Goal: Task Accomplishment & Management: Manage account settings

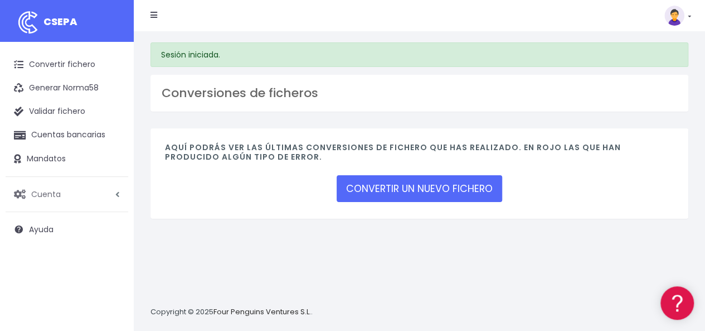
click at [36, 192] on span "Cuenta" at bounding box center [46, 193] width 30 height 11
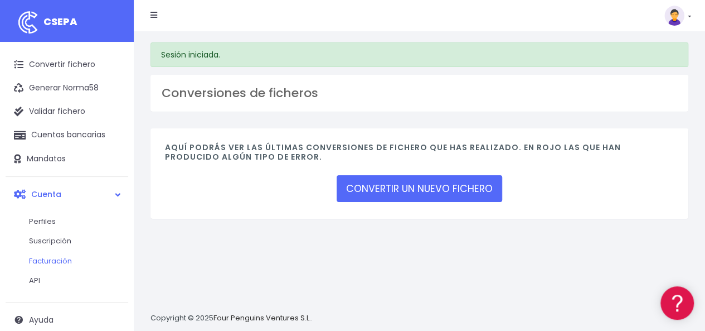
click at [41, 262] on link "Facturación" at bounding box center [73, 261] width 110 height 20
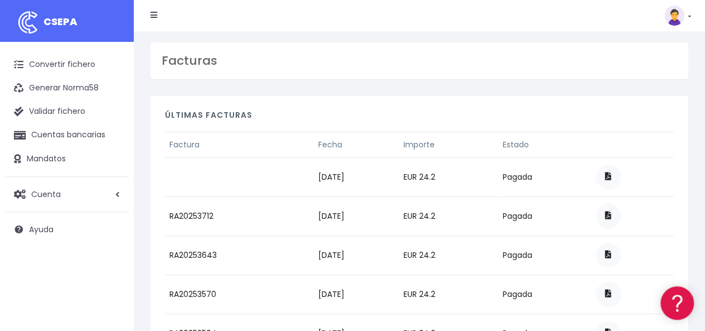
scroll to position [56, 0]
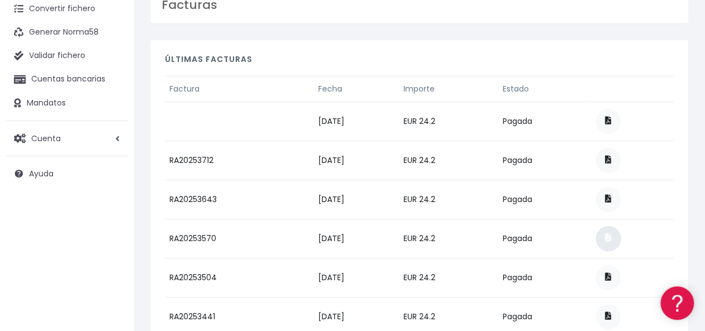
click at [612, 234] on span at bounding box center [609, 238] width 6 height 8
click at [612, 197] on span at bounding box center [609, 199] width 6 height 8
click at [612, 158] on span at bounding box center [609, 160] width 6 height 8
